Goal: Task Accomplishment & Management: Complete application form

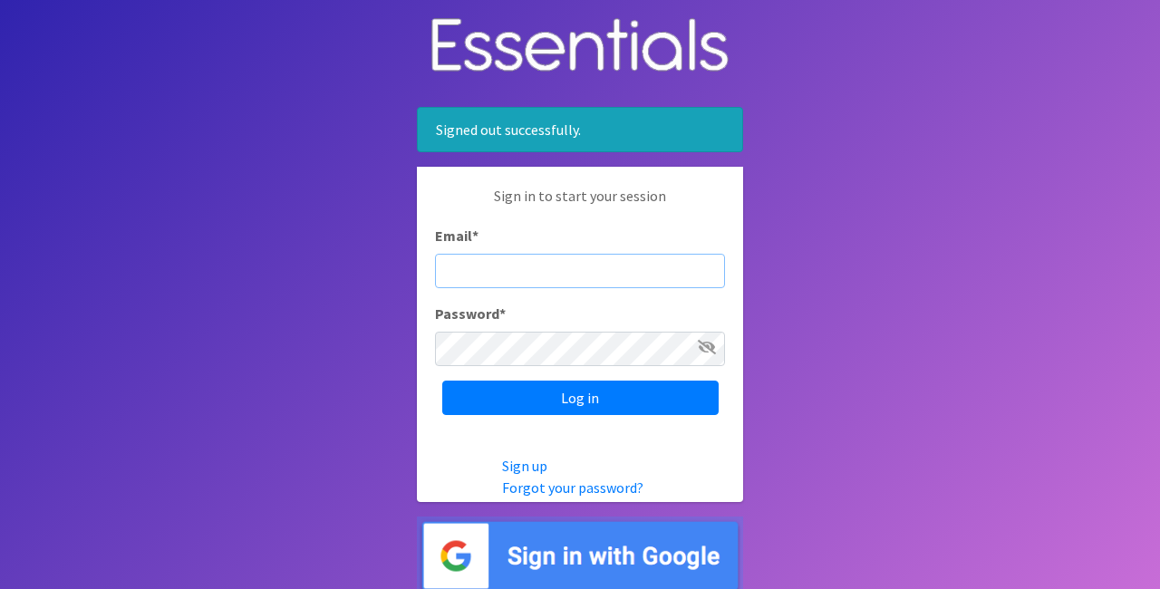
type input "[EMAIL_ADDRESS][DOMAIN_NAME]"
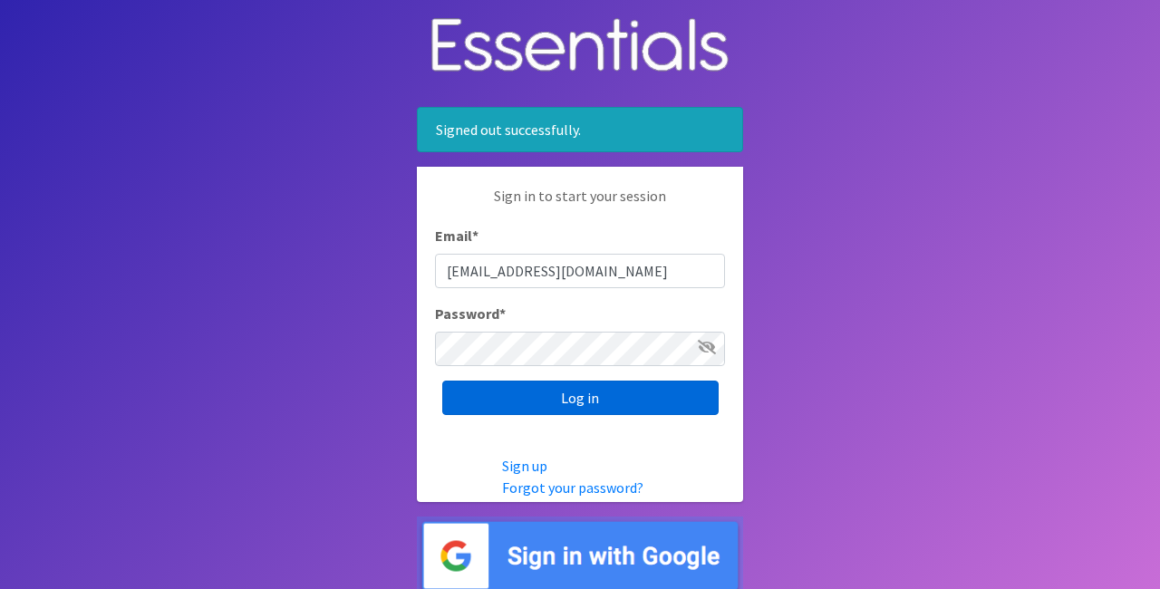
click at [584, 402] on input "Log in" at bounding box center [580, 398] width 276 height 34
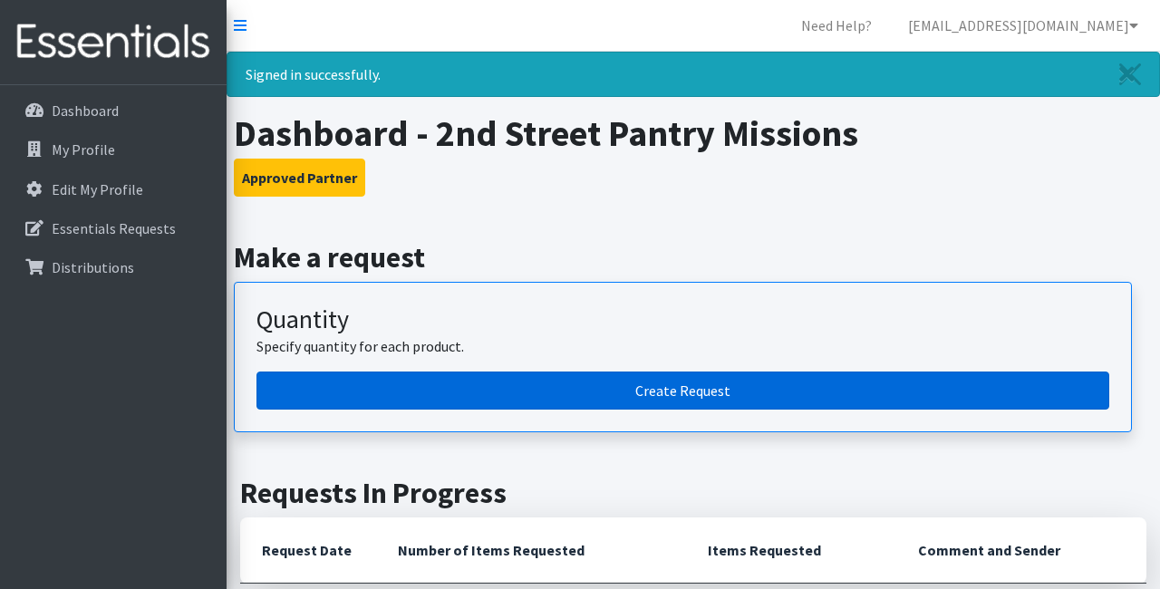
click at [600, 393] on link "Create Request" at bounding box center [683, 391] width 853 height 38
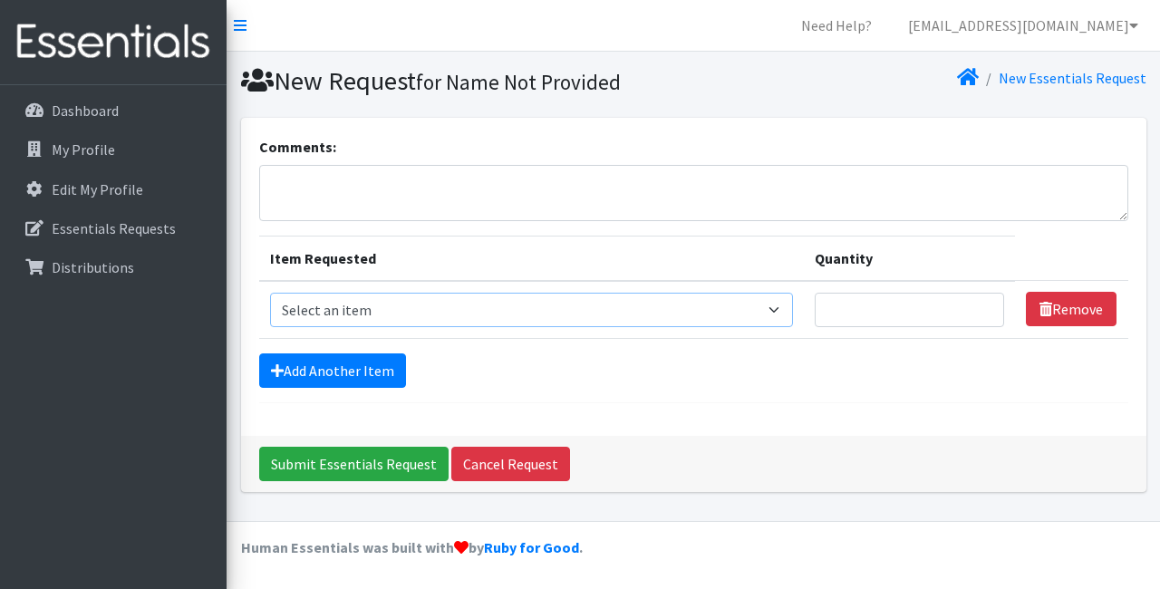
select select "4566"
click at [838, 307] on input "Quantity" at bounding box center [909, 310] width 189 height 34
type input "750"
click at [321, 369] on link "Add Another Item" at bounding box center [332, 370] width 147 height 34
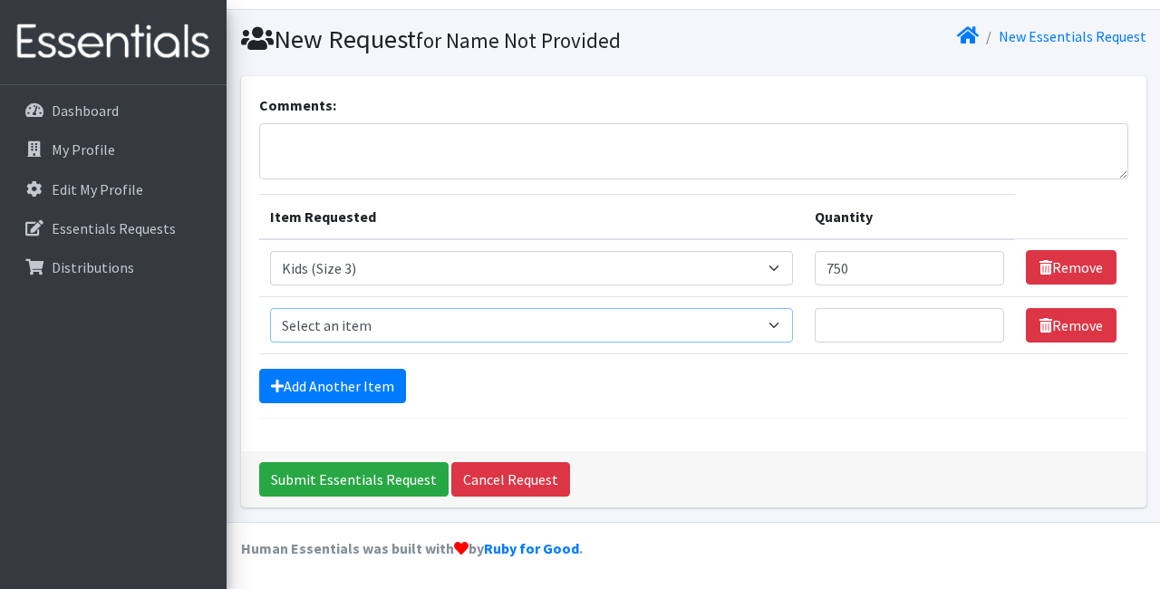
select select "4567"
click at [847, 330] on input "Quantity" at bounding box center [909, 325] width 189 height 34
type input "1250"
click at [341, 380] on link "Add Another Item" at bounding box center [332, 386] width 147 height 34
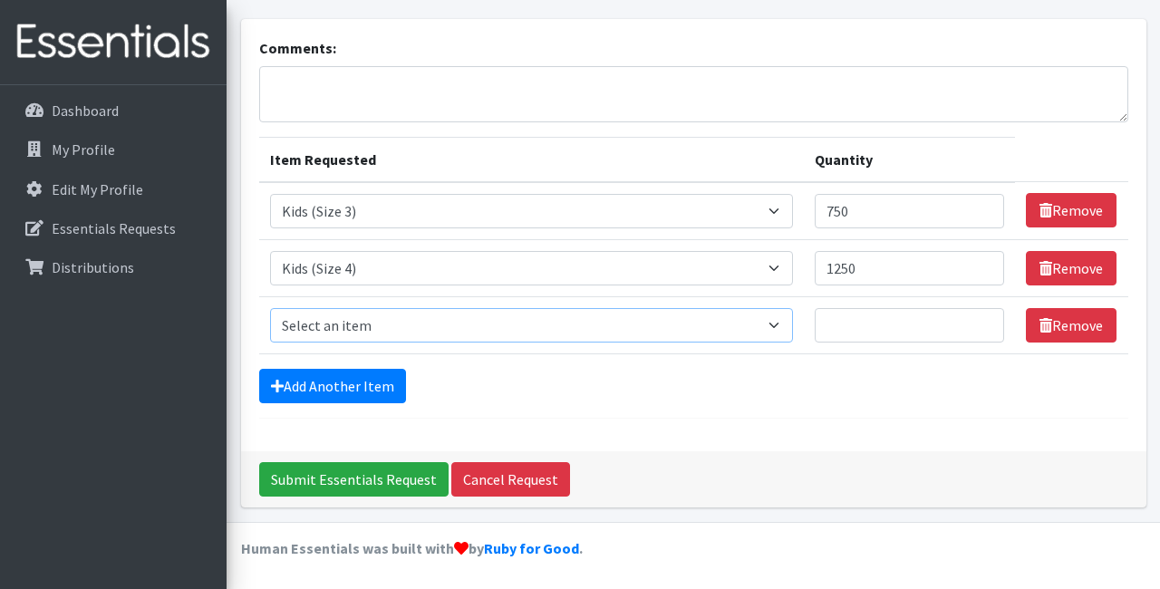
select select "4568"
click at [873, 325] on input "Quantity" at bounding box center [909, 325] width 189 height 34
type input "1500"
click at [368, 377] on link "Add Another Item" at bounding box center [332, 386] width 147 height 34
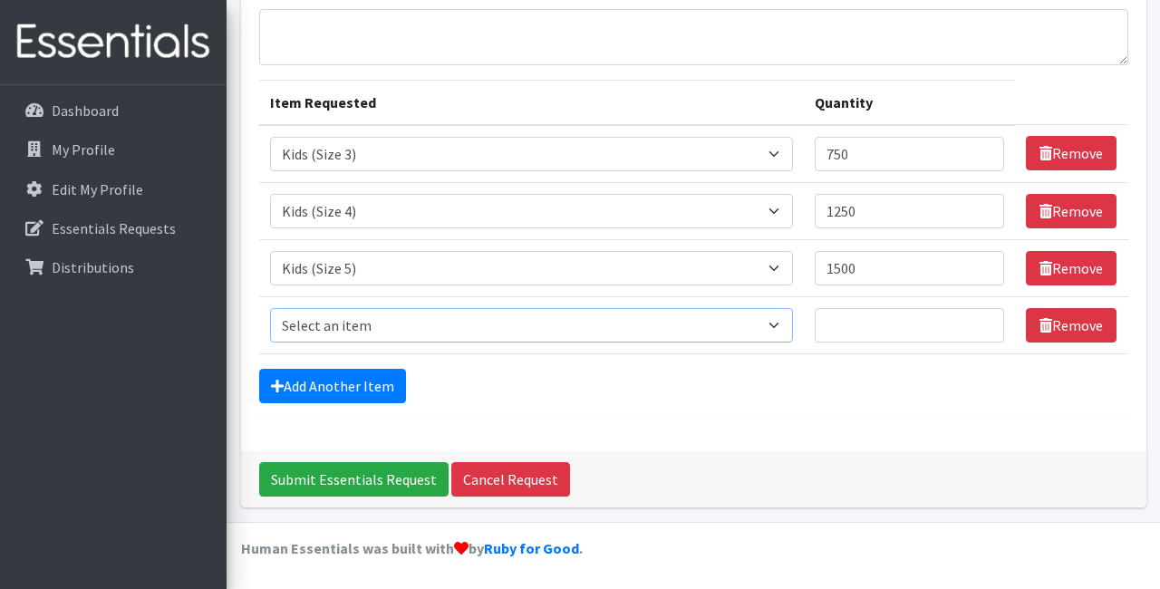
select select "4572"
click at [838, 315] on input "Quantity" at bounding box center [909, 325] width 189 height 34
type input "1500"
click at [367, 374] on link "Add Another Item" at bounding box center [332, 386] width 147 height 34
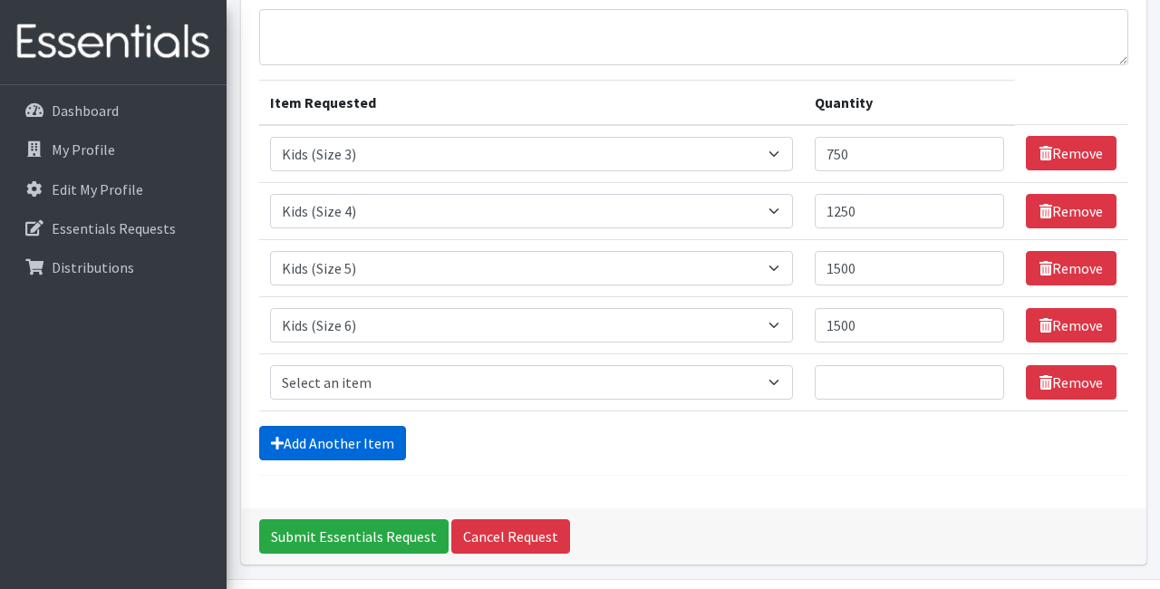
scroll to position [213, 0]
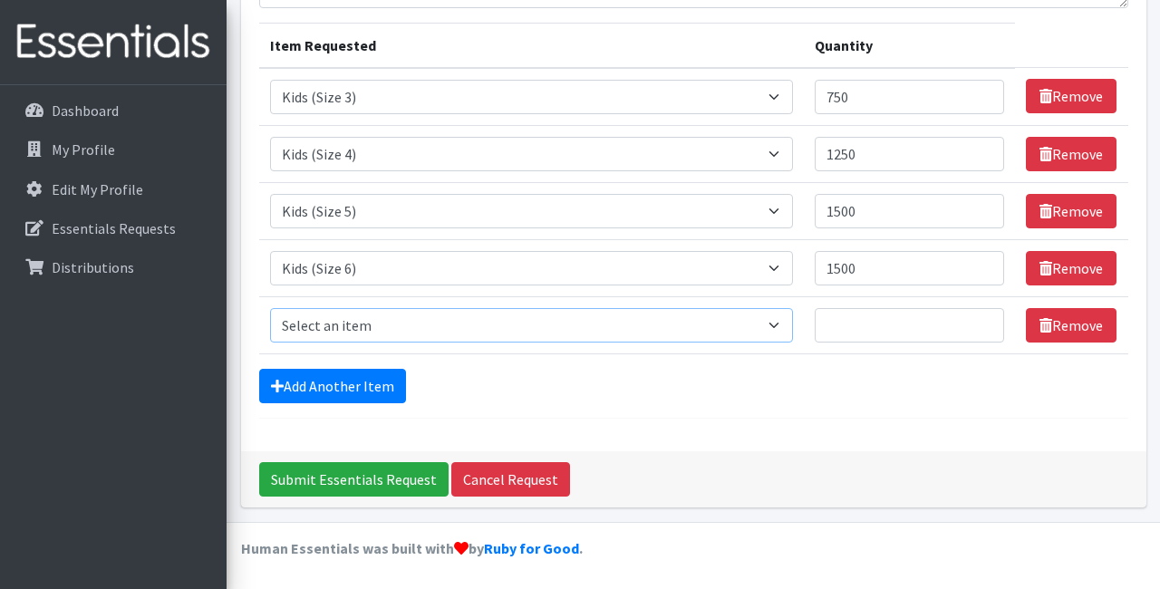
select select "4558"
click at [834, 321] on input "Quantity" at bounding box center [909, 325] width 189 height 34
type input "100"
click at [363, 381] on link "Add Another Item" at bounding box center [332, 386] width 147 height 34
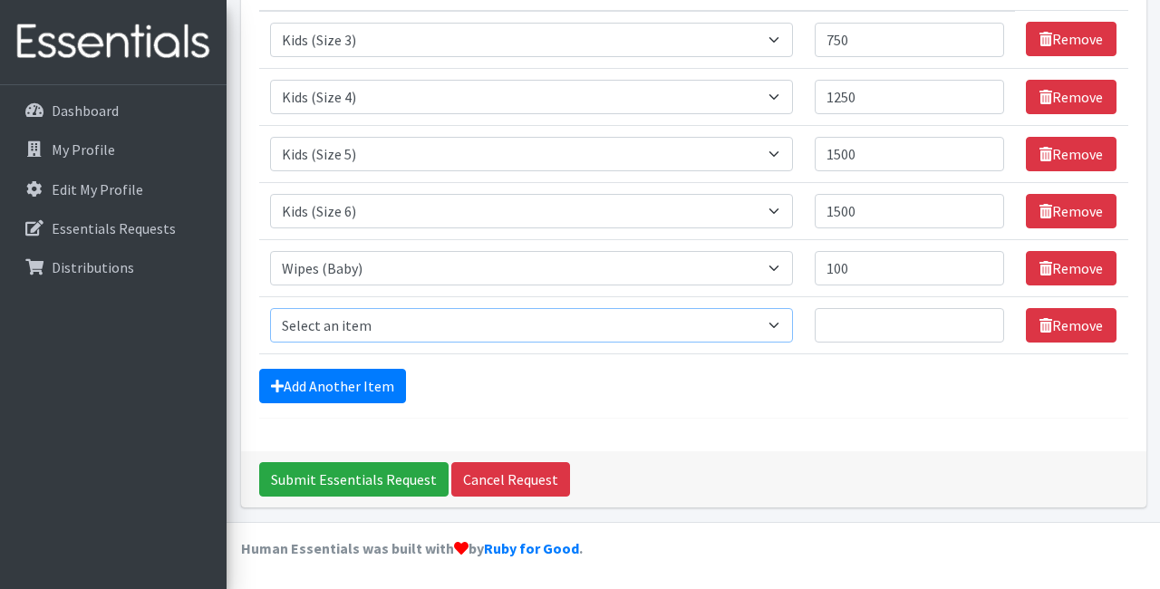
select select "4544"
click at [850, 325] on input "Quantity" at bounding box center [909, 325] width 189 height 34
type input "10"
click at [331, 384] on link "Add Another Item" at bounding box center [332, 386] width 147 height 34
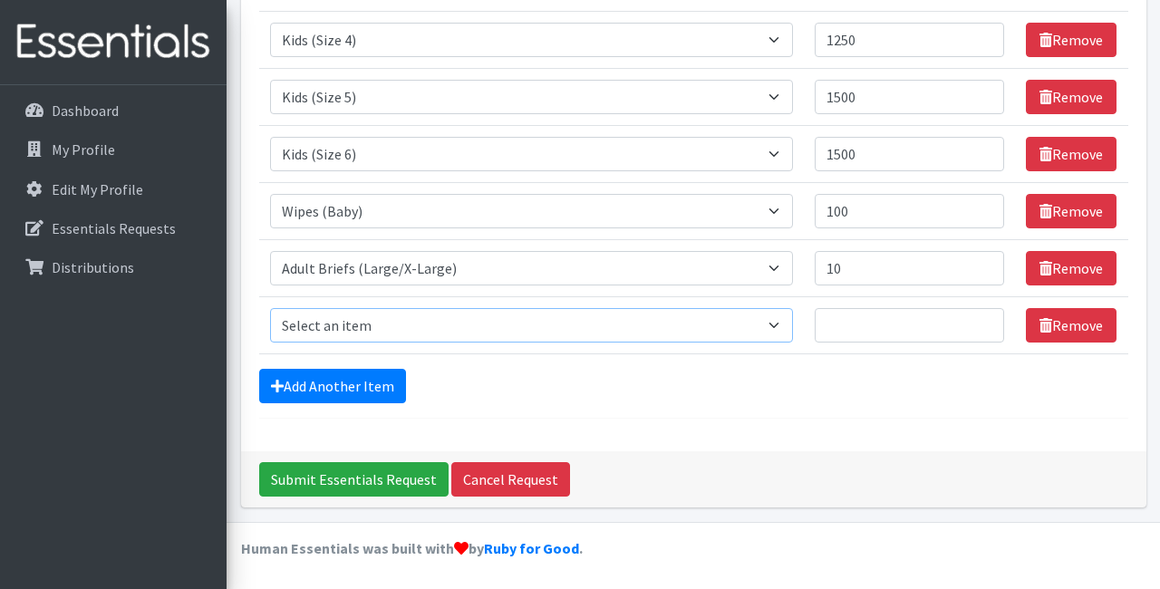
select select "4549"
click at [842, 318] on input "Quantity" at bounding box center [909, 325] width 189 height 34
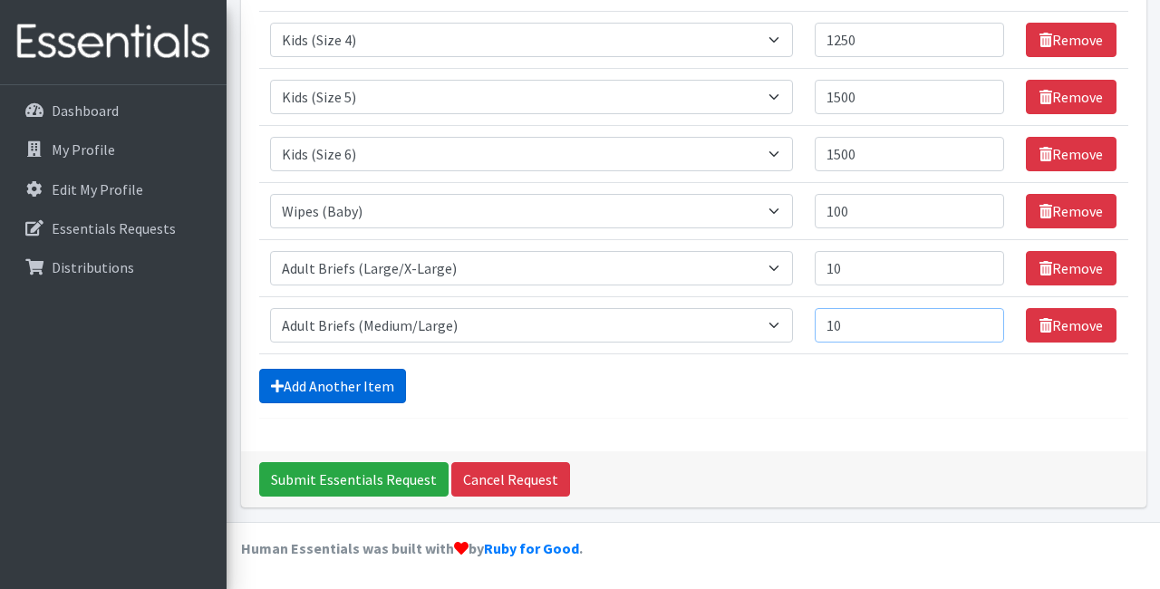
type input "10"
click at [378, 389] on link "Add Another Item" at bounding box center [332, 386] width 147 height 34
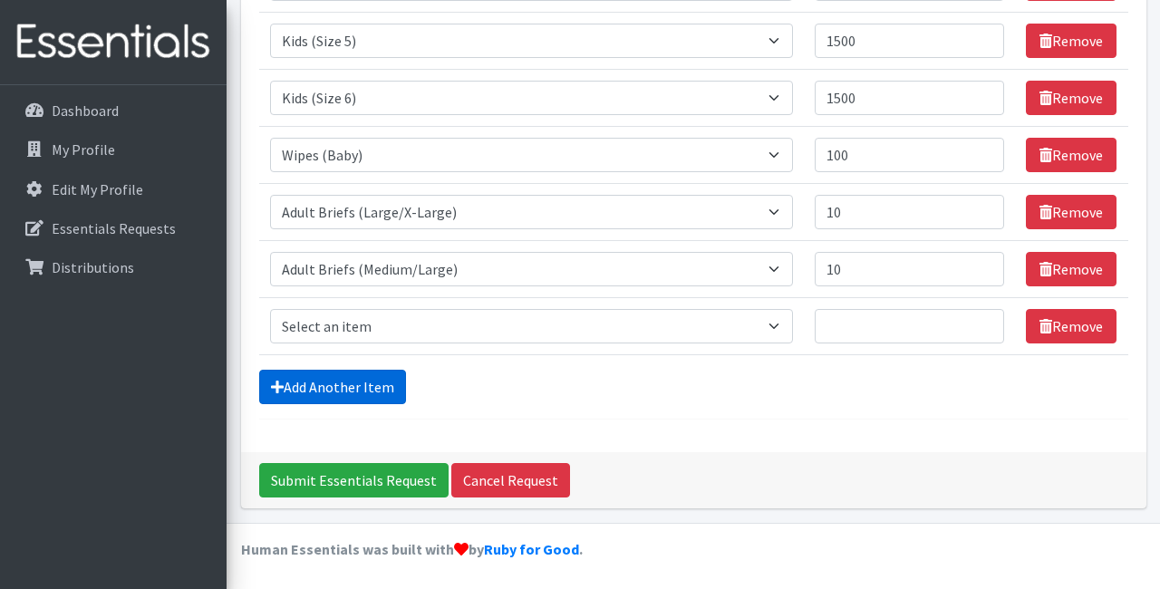
scroll to position [384, 0]
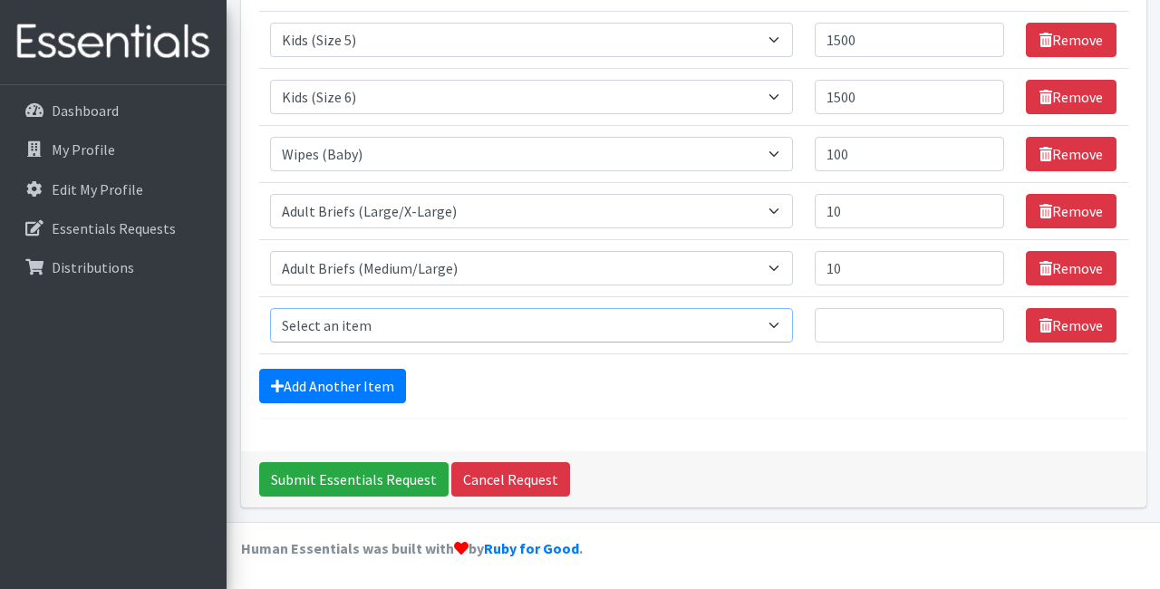
select select "4569"
click at [834, 321] on input "Quantity" at bounding box center [909, 325] width 189 height 34
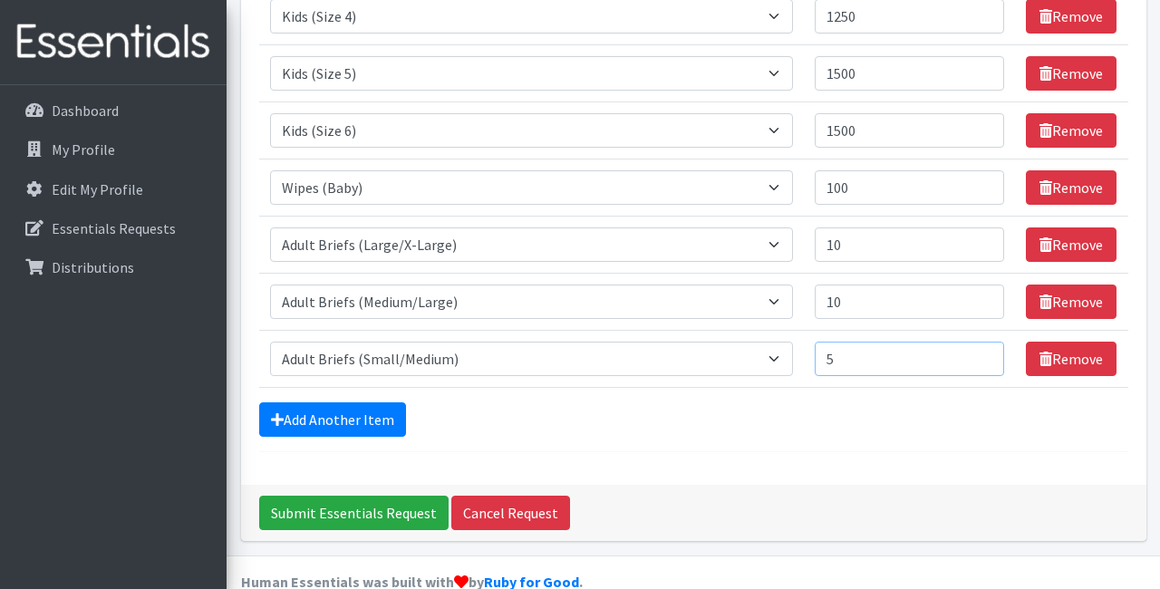
scroll to position [356, 0]
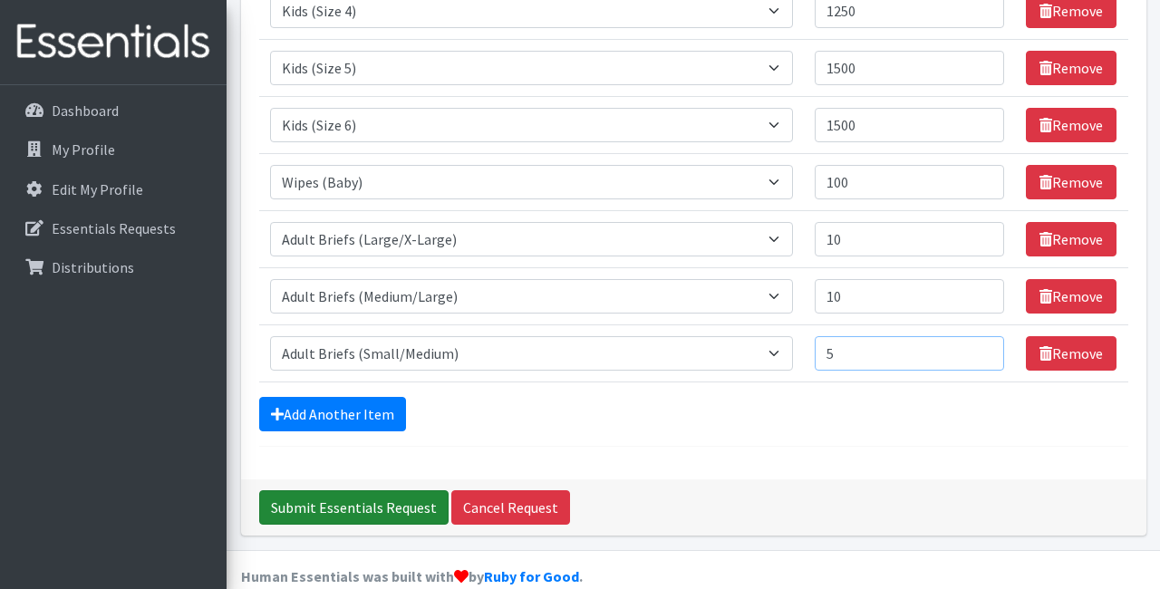
type input "5"
click at [327, 502] on input "Submit Essentials Request" at bounding box center [353, 507] width 189 height 34
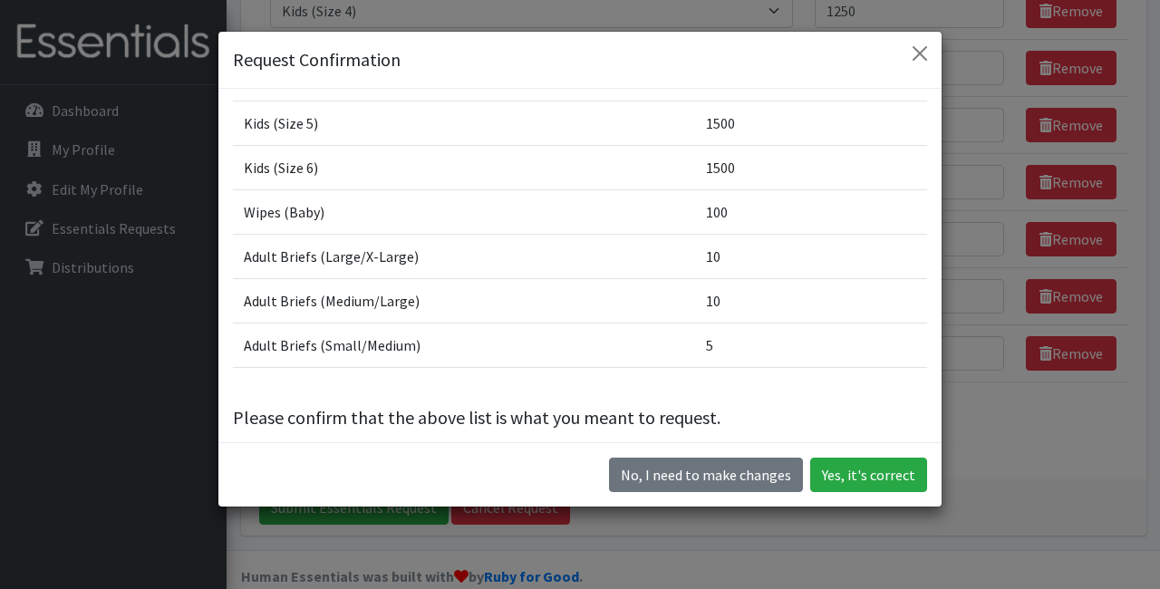
scroll to position [154, 0]
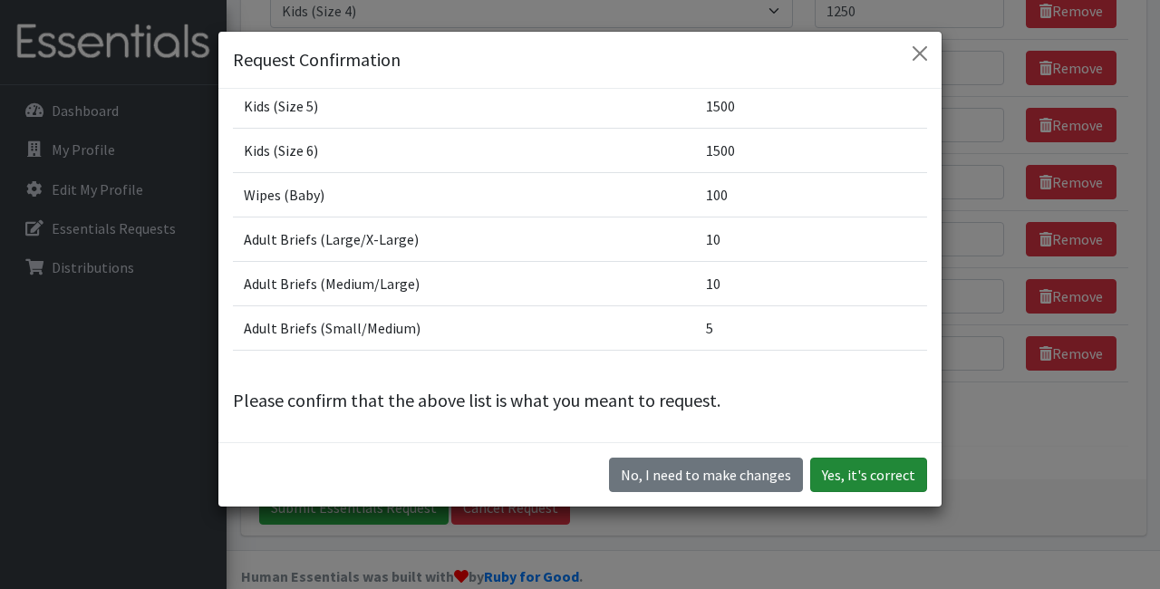
click at [869, 477] on button "Yes, it's correct" at bounding box center [868, 475] width 117 height 34
